Goal: Task Accomplishment & Management: Complete application form

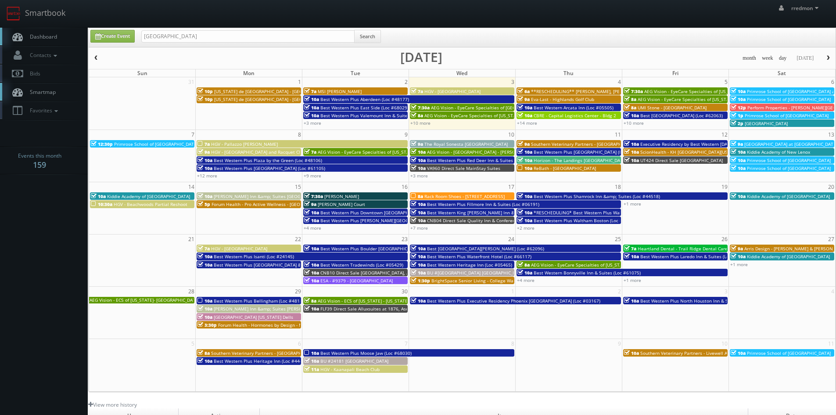
type input "[GEOGRAPHIC_DATA]"
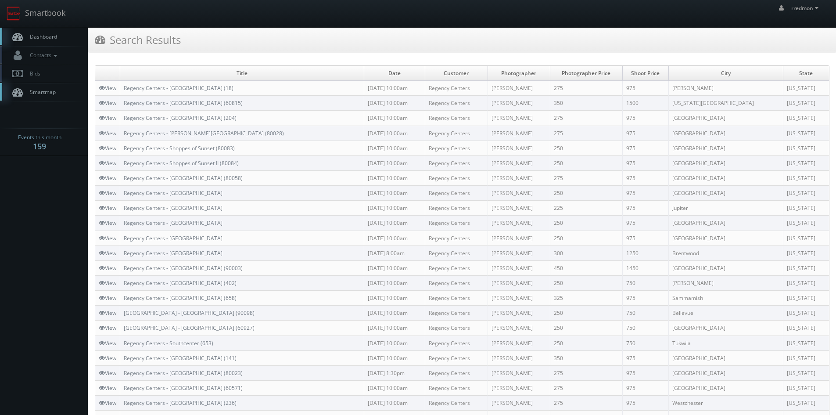
click at [52, 39] on span "Dashboard" at bounding box center [41, 36] width 32 height 7
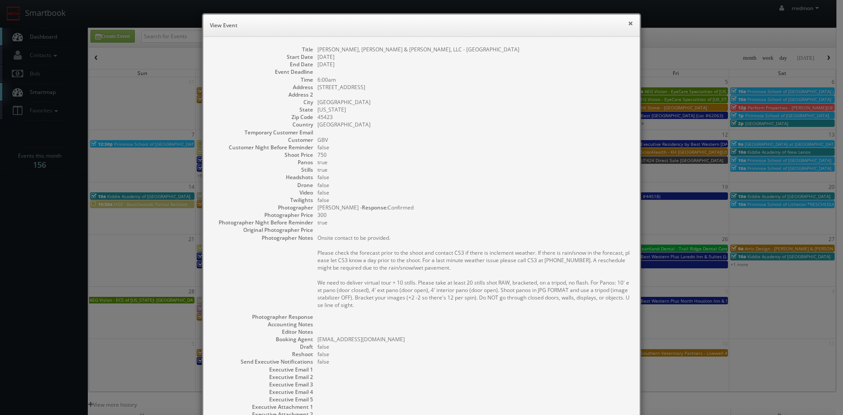
click at [628, 22] on button "×" at bounding box center [630, 23] width 5 height 6
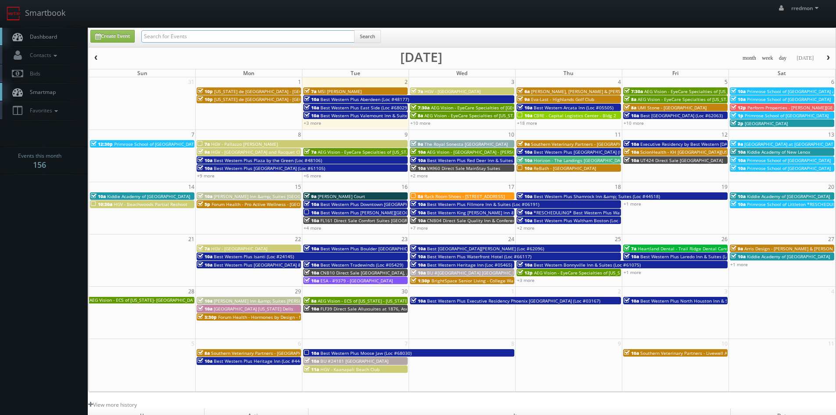
click at [233, 39] on input "text" at bounding box center [247, 36] width 213 height 12
type input "msi"
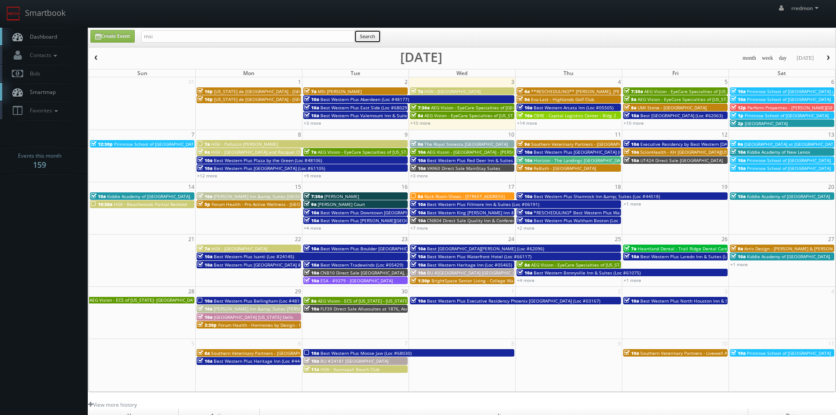
click at [364, 40] on button "Search" at bounding box center [367, 36] width 27 height 13
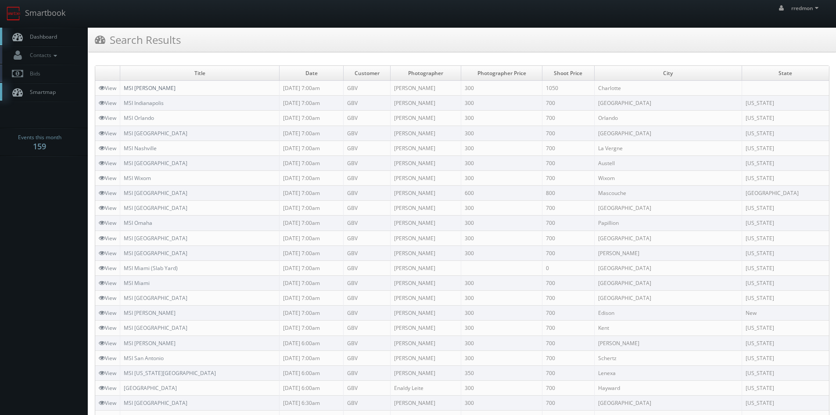
click at [154, 88] on link "MSI Charlotte" at bounding box center [150, 87] width 52 height 7
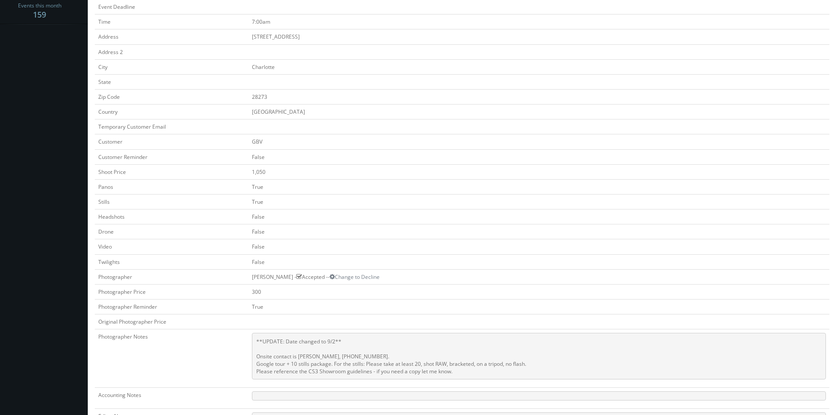
scroll to position [176, 0]
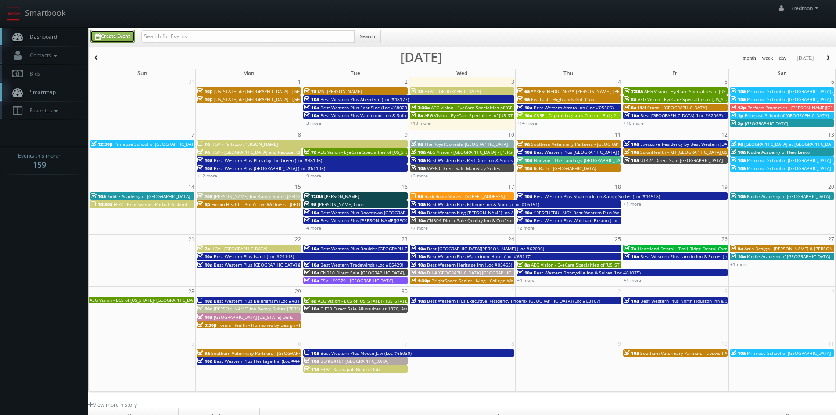
click at [124, 37] on link "Create Event" at bounding box center [112, 36] width 44 height 13
type input "[DATE]"
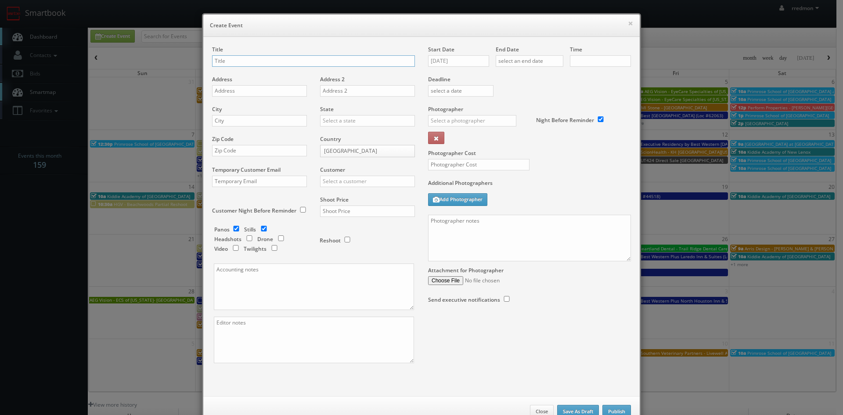
checkbox input "true"
type input "10:00am"
checkbox input "true"
type input "MSI [PERSON_NAME]"
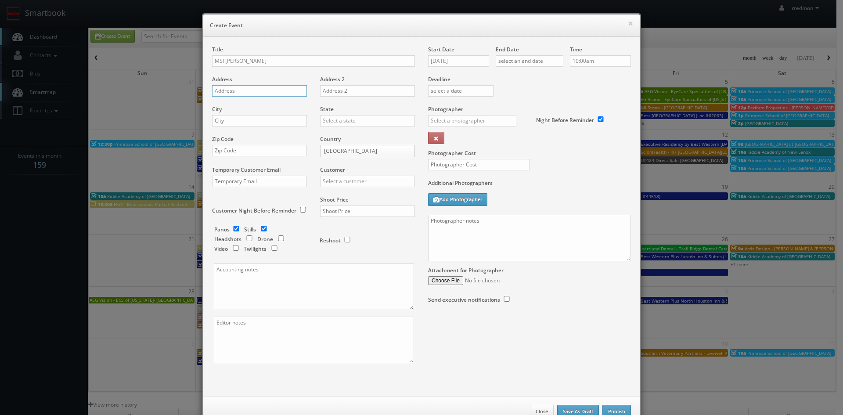
paste input "[STREET_ADDRESS]"
type input "[STREET_ADDRESS]"
click at [273, 124] on input "text" at bounding box center [259, 120] width 95 height 11
type input "Edison"
click at [374, 121] on input "text" at bounding box center [367, 120] width 95 height 11
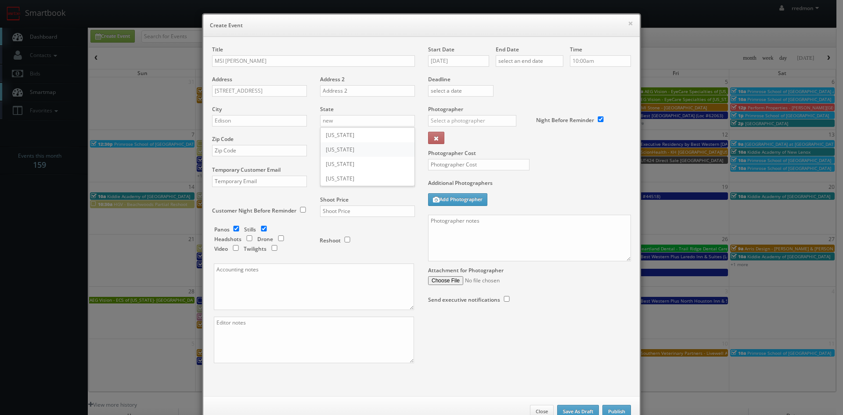
click at [371, 151] on div "[US_STATE]" at bounding box center [367, 149] width 94 height 14
type input "[US_STATE]"
click at [262, 154] on input "text" at bounding box center [259, 150] width 95 height 11
paste input "08817"
type input "08817"
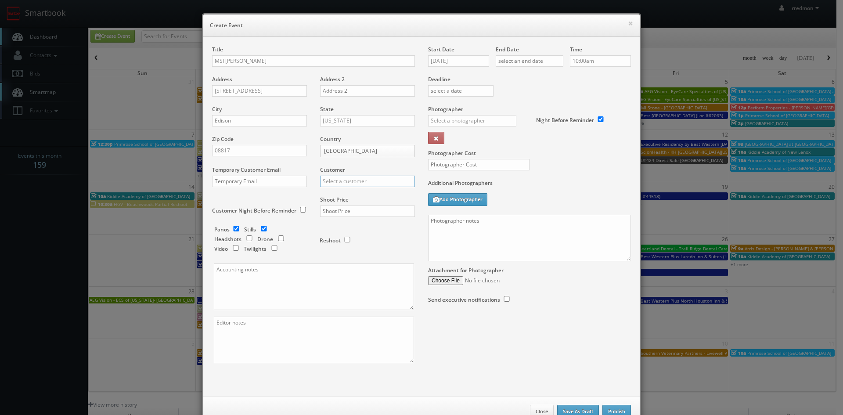
click at [360, 181] on input "text" at bounding box center [367, 181] width 95 height 11
type input "m"
click at [365, 260] on div "GBV" at bounding box center [367, 260] width 94 height 14
type input "GBV"
click at [331, 212] on input "text" at bounding box center [367, 210] width 95 height 11
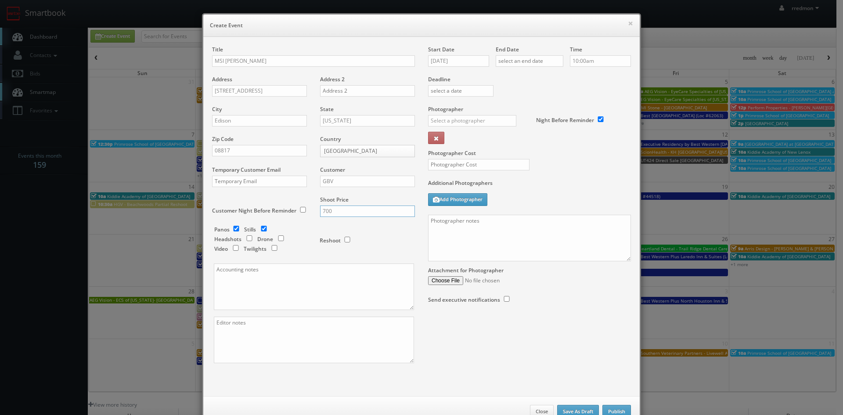
type input "700"
click at [459, 65] on input "[DATE]" at bounding box center [458, 60] width 61 height 11
click at [506, 76] on icon at bounding box center [508, 77] width 5 height 6
click at [493, 102] on td "3" at bounding box center [496, 102] width 11 height 13
type input "[DATE]"
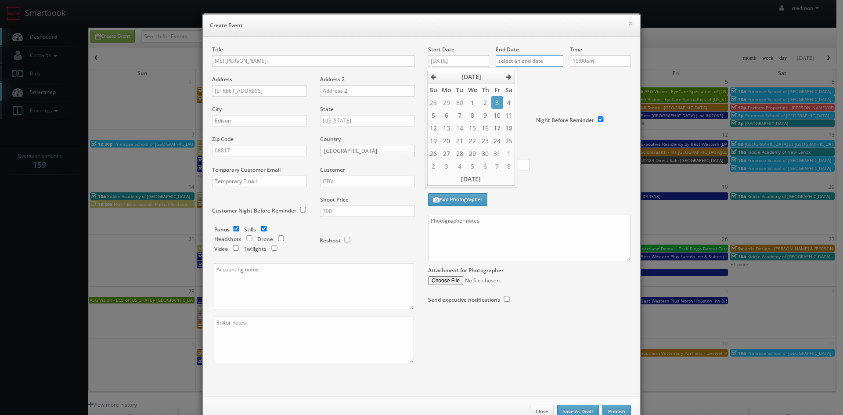
click at [535, 61] on input "text" at bounding box center [529, 60] width 68 height 11
click at [575, 76] on icon at bounding box center [575, 77] width 5 height 6
click at [563, 102] on td "3" at bounding box center [564, 102] width 11 height 13
type input "[DATE]"
click at [596, 62] on input "10:00am" at bounding box center [600, 60] width 61 height 11
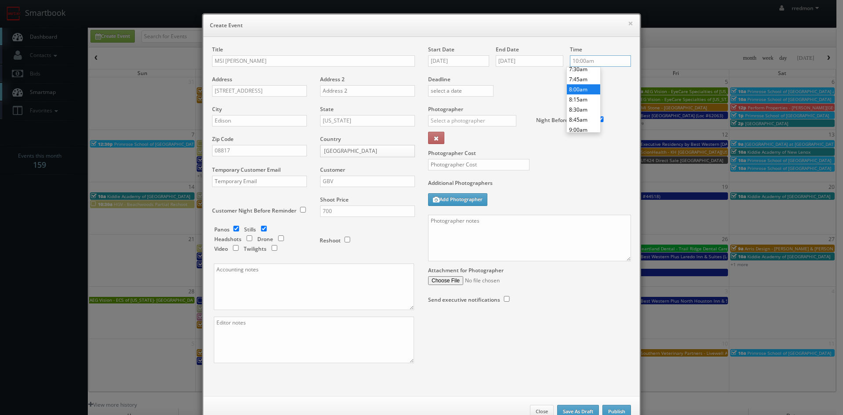
scroll to position [262, 0]
type input "7:00am"
click at [585, 93] on li "7:00am" at bounding box center [583, 93] width 33 height 10
click at [464, 121] on input "text" at bounding box center [472, 120] width 88 height 11
click at [476, 135] on div "[PERSON_NAME]" at bounding box center [475, 140] width 94 height 14
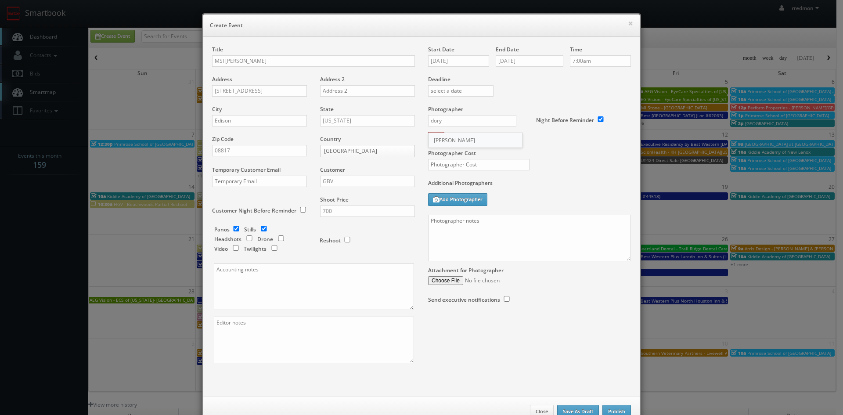
type input "[PERSON_NAME]"
click at [491, 163] on input "text" at bounding box center [478, 164] width 101 height 11
type input "300"
click at [480, 238] on textarea at bounding box center [529, 238] width 203 height 47
paste textarea "[PERSON_NAME], [PHONE_NUMBER]"
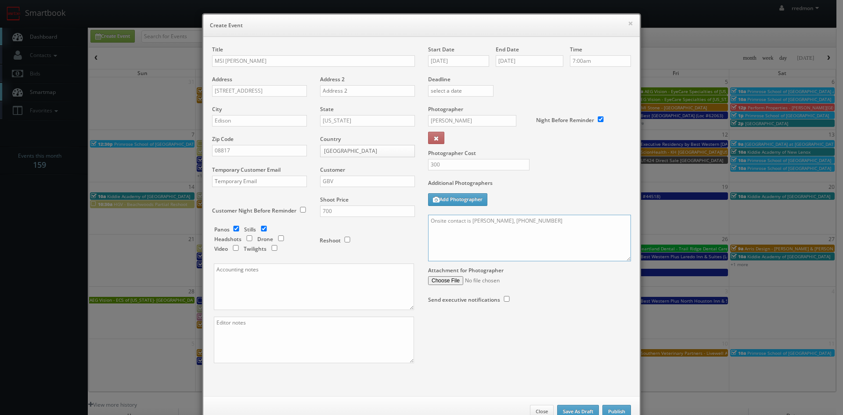
paste textarea "For stills: We need to deliver __ stills to the client so we ask that you take …"
click at [502, 233] on textarea "Onsite contact is [PERSON_NAME], [PHONE_NUMBER] For stills: We need to deliver …" at bounding box center [529, 238] width 203 height 47
click at [445, 243] on textarea "Onsite contact is [PERSON_NAME], [PHONE_NUMBER] For stills: We need to deliver …" at bounding box center [529, 238] width 203 height 47
type textarea "Onsite contact is [PERSON_NAME], [PHONE_NUMBER] For stills: We need to deliver …"
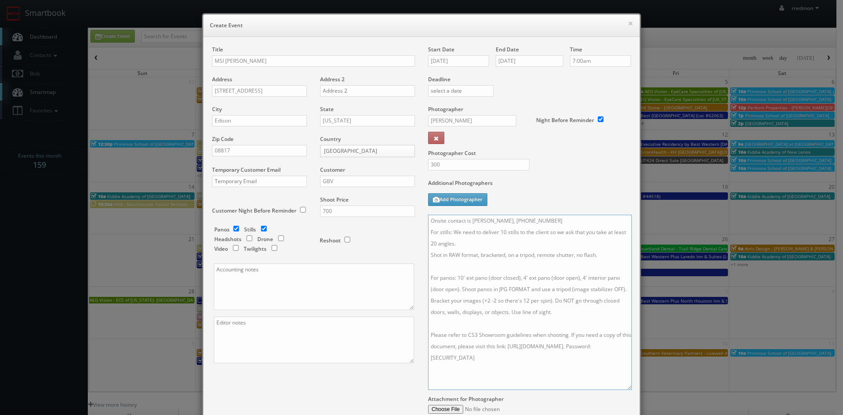
drag, startPoint x: 626, startPoint y: 260, endPoint x: 627, endPoint y: 389, distance: 128.6
click at [627, 389] on textarea "Onsite contact is [PERSON_NAME], [PHONE_NUMBER] For stills: We need to deliver …" at bounding box center [530, 302] width 204 height 175
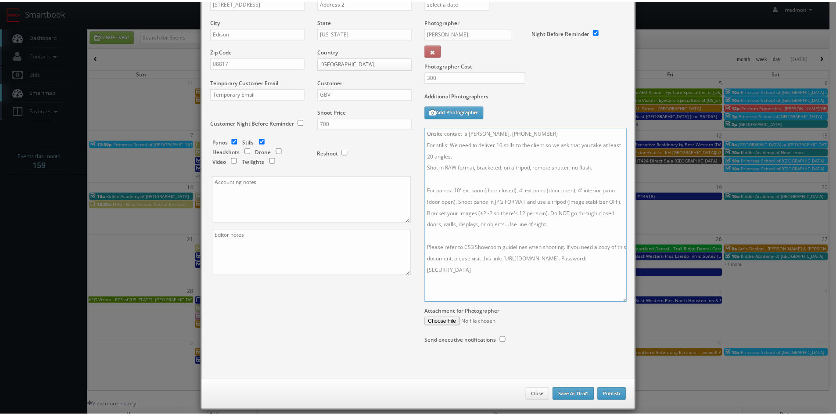
scroll to position [97, 0]
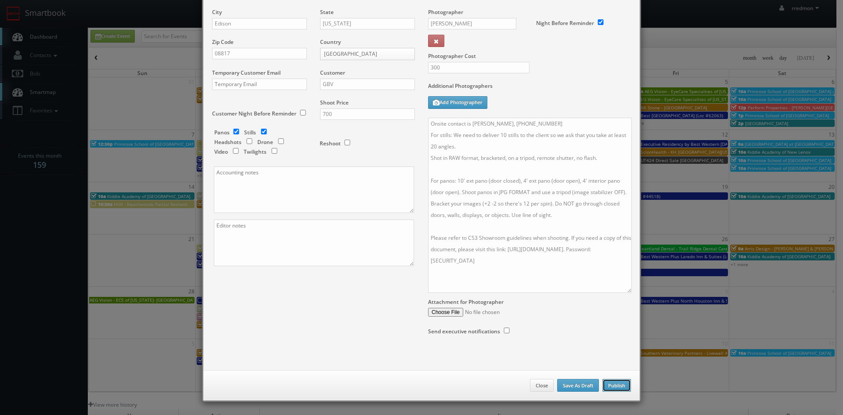
click at [618, 388] on button "Publish" at bounding box center [616, 385] width 29 height 13
